Goal: Information Seeking & Learning: Learn about a topic

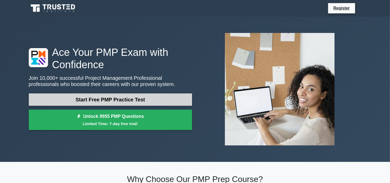
click at [123, 104] on link "Start Free PMP Practice Test" at bounding box center [110, 99] width 163 height 12
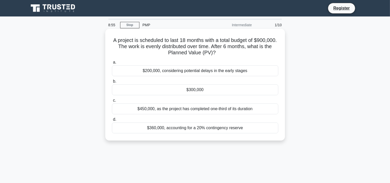
click at [168, 90] on div "$300,000" at bounding box center [195, 89] width 166 height 11
click at [112, 83] on input "b. $300,000" at bounding box center [112, 81] width 0 height 3
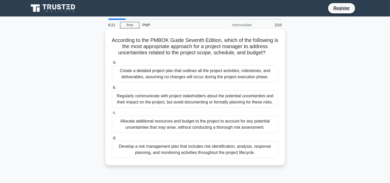
click at [181, 155] on div "Develop a risk management plan that includes risk identification, analysis, res…" at bounding box center [195, 149] width 166 height 17
click at [112, 139] on input "d. Develop a risk management plan that includes risk identification, analysis, …" at bounding box center [112, 137] width 0 height 3
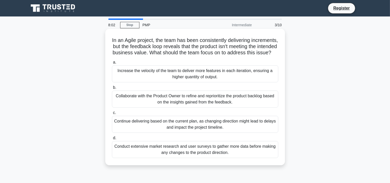
click at [120, 104] on div "Collaborate with the Product Owner to refine and reprioritize the product backl…" at bounding box center [195, 98] width 166 height 17
click at [112, 89] on input "b. Collaborate with the Product Owner to refine and reprioritize the product ba…" at bounding box center [112, 87] width 0 height 3
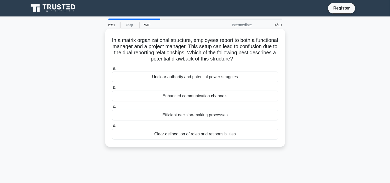
click at [142, 79] on div "Unclear authority and potential power struggles" at bounding box center [195, 76] width 166 height 11
click at [112, 70] on input "a. Unclear authority and potential power struggles" at bounding box center [112, 68] width 0 height 3
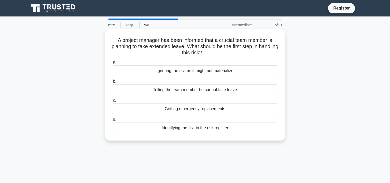
click at [136, 128] on div "Identifying the risk in the risk register" at bounding box center [195, 127] width 166 height 11
click at [112, 121] on input "d. Identifying the risk in the risk register" at bounding box center [112, 119] width 0 height 3
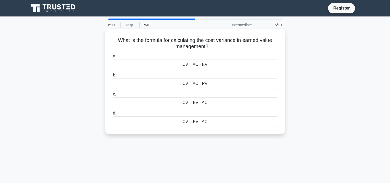
click at [120, 108] on div "a. CV = AC - EV b. CV = AC - PV c. d." at bounding box center [195, 90] width 173 height 76
click at [121, 105] on div "CV = EV - AC" at bounding box center [195, 102] width 166 height 11
click at [112, 96] on input "c. CV = EV - AC" at bounding box center [112, 93] width 0 height 3
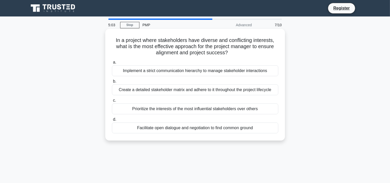
click at [131, 128] on div "Facilitate open dialogue and negotiation to find common ground" at bounding box center [195, 127] width 166 height 11
click at [112, 121] on input "d. Facilitate open dialogue and negotiation to find common ground" at bounding box center [112, 119] width 0 height 3
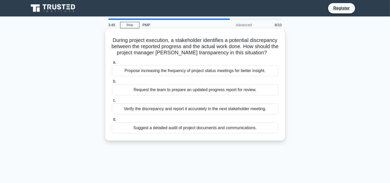
click at [140, 130] on div "Suggest a detailed audit of project documents and communications." at bounding box center [195, 127] width 166 height 11
click at [112, 121] on input "d. Suggest a detailed audit of project documents and communications." at bounding box center [112, 119] width 0 height 3
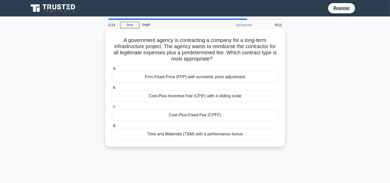
click at [147, 116] on div "Cost-Plus-Fixed-Fee (CPFF)" at bounding box center [195, 114] width 166 height 11
click at [112, 108] on input "c. Cost-Plus-Fixed-Fee (CPFF)" at bounding box center [112, 106] width 0 height 3
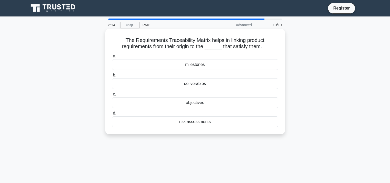
click at [217, 83] on div "deliverables" at bounding box center [195, 83] width 166 height 11
click at [112, 77] on input "b. deliverables" at bounding box center [112, 74] width 0 height 3
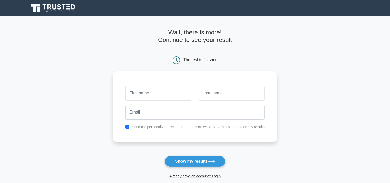
click at [145, 94] on input "text" at bounding box center [158, 93] width 67 height 15
type input "Rui"
drag, startPoint x: 208, startPoint y: 93, endPoint x: 213, endPoint y: 95, distance: 5.2
click at [211, 95] on input "text" at bounding box center [231, 93] width 67 height 15
type input "Babar"
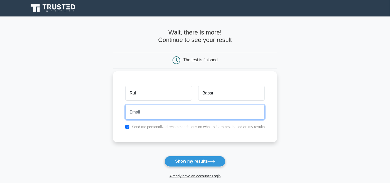
click at [189, 118] on input "email" at bounding box center [194, 112] width 139 height 15
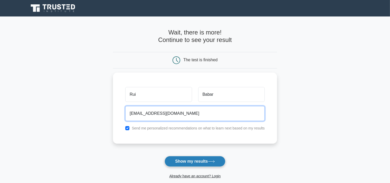
type input "rrmbabar@hotmail.com"
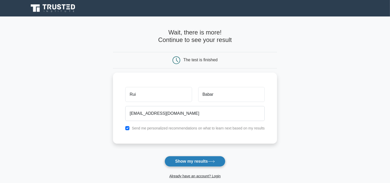
click at [187, 161] on button "Show my results" at bounding box center [195, 161] width 61 height 11
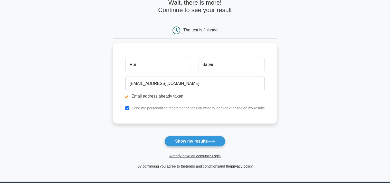
scroll to position [54, 0]
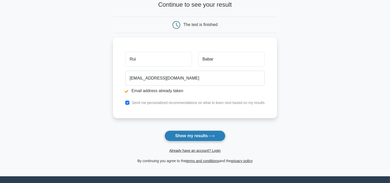
click at [191, 135] on button "Show my results" at bounding box center [195, 135] width 61 height 11
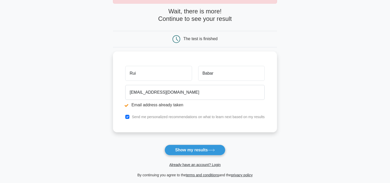
scroll to position [54, 0]
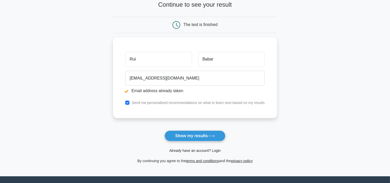
click at [195, 152] on link "Already have an account? Login" at bounding box center [194, 150] width 51 height 4
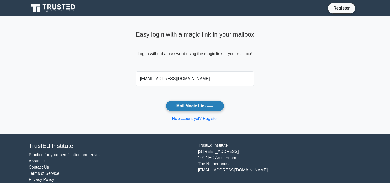
type input "[EMAIL_ADDRESS][DOMAIN_NAME]"
click at [181, 106] on button "Mail Magic Link" at bounding box center [195, 105] width 58 height 11
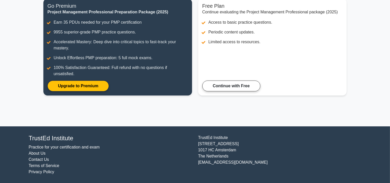
scroll to position [17, 0]
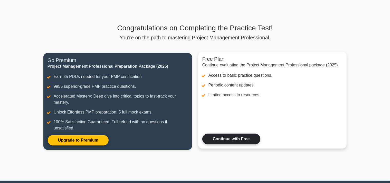
click at [232, 144] on link "Continue with Free" at bounding box center [231, 138] width 58 height 11
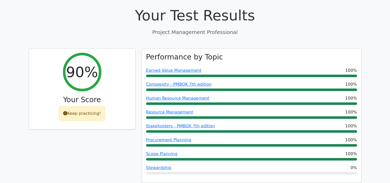
scroll to position [190, 0]
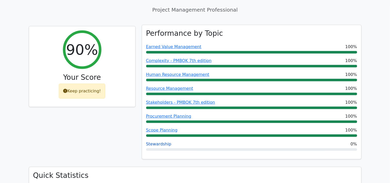
click at [162, 141] on link "Stewardship" at bounding box center [158, 143] width 25 height 5
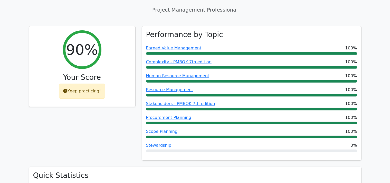
scroll to position [298, 0]
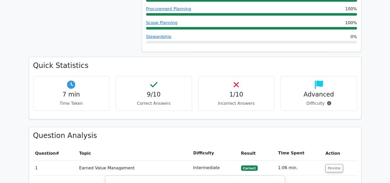
click at [221, 91] on h4 "1/10" at bounding box center [237, 94] width 68 height 7
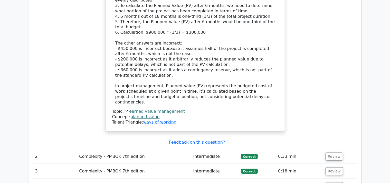
scroll to position [732, 0]
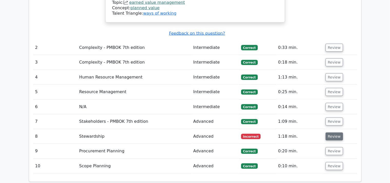
click at [331, 132] on button "Review" at bounding box center [334, 136] width 17 height 8
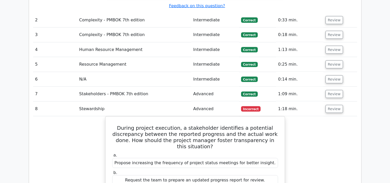
scroll to position [787, 0]
